Goal: Check status: Check status

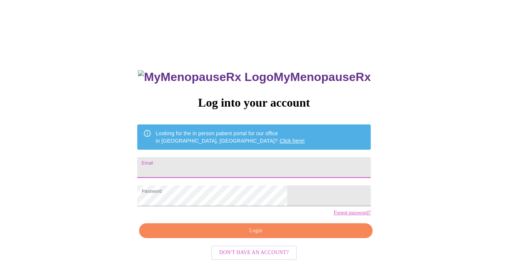
click at [219, 164] on input "Email" at bounding box center [253, 167] width 233 height 21
type input "buzzydoherty@gmail.com"
click at [255, 236] on span "Login" at bounding box center [256, 230] width 216 height 9
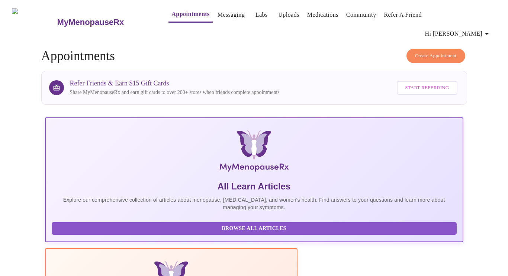
click at [255, 15] on link "Labs" at bounding box center [261, 15] width 12 height 10
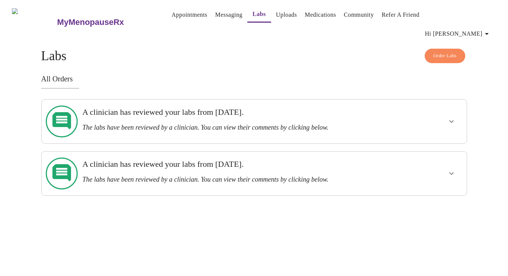
click at [256, 107] on h3 "A clinician has reviewed your labs from Thursday, August 7th." at bounding box center [233, 112] width 302 height 10
click at [451, 117] on icon "show more" at bounding box center [451, 121] width 9 height 9
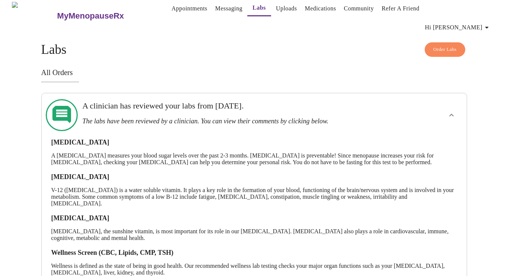
scroll to position [85, 0]
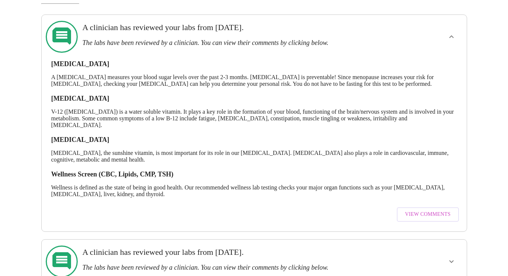
click at [424, 210] on span "View Comments" at bounding box center [427, 214] width 45 height 9
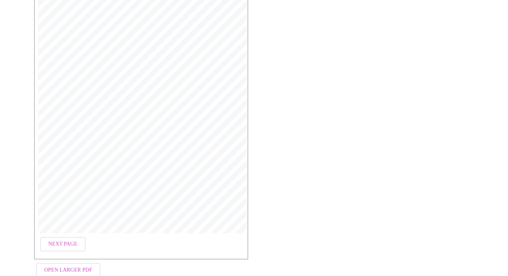
scroll to position [127, 0]
click at [78, 257] on button "Open Larger PDF" at bounding box center [68, 264] width 64 height 14
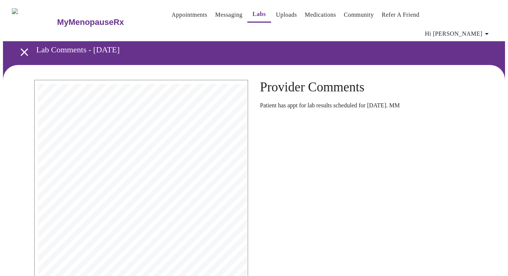
click at [19, 46] on icon "open drawer" at bounding box center [24, 52] width 13 height 13
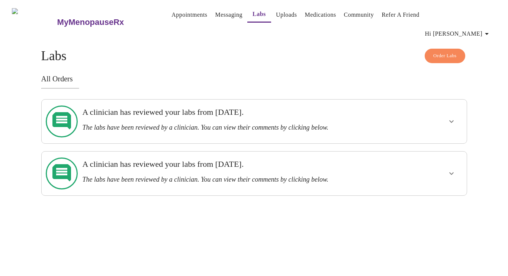
click at [63, 17] on h3 "MyMenopauseRx" at bounding box center [90, 22] width 67 height 10
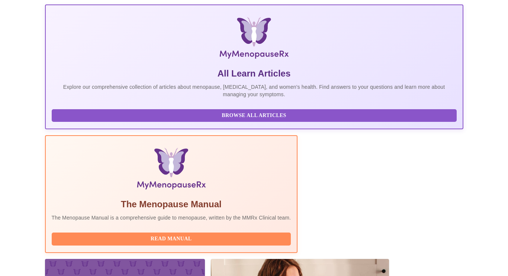
scroll to position [155, 0]
